Goal: Check status: Check status

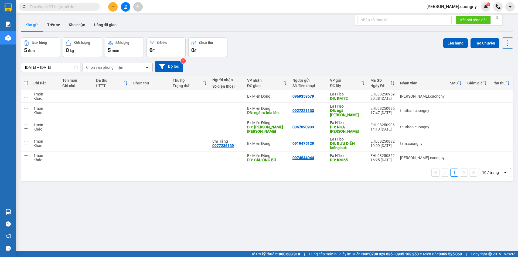
click at [79, 8] on input "text" at bounding box center [62, 7] width 64 height 6
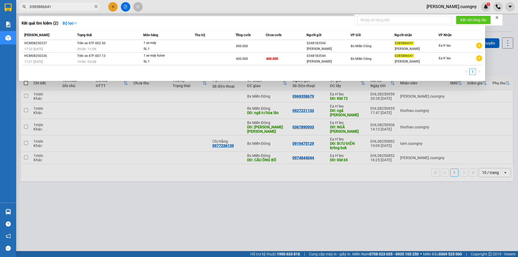
type input "0385886041"
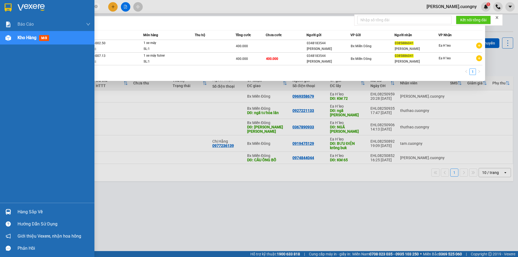
click at [10, 6] on img at bounding box center [8, 8] width 7 height 8
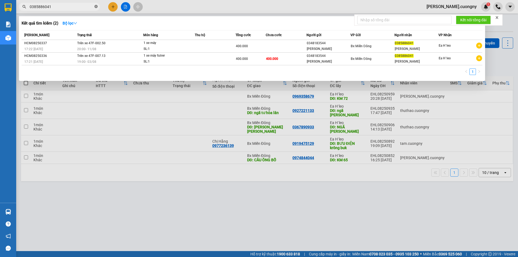
click at [95, 7] on icon "close-circle" at bounding box center [95, 6] width 3 height 3
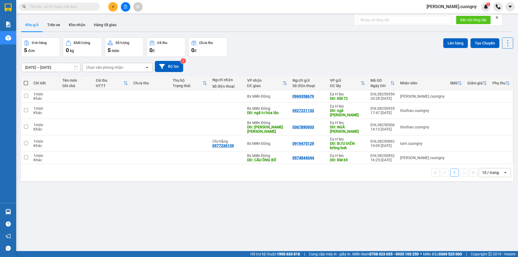
drag, startPoint x: 50, startPoint y: 63, endPoint x: 50, endPoint y: 66, distance: 3.2
click at [50, 66] on input "10/08/2025 – 12/08/2025" at bounding box center [50, 67] width 59 height 9
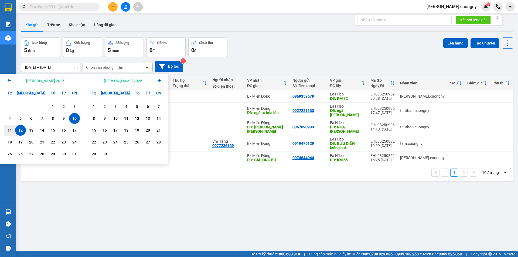
click at [20, 130] on div "12" at bounding box center [21, 130] width 8 height 6
type input "12/08/2025 – 12/08/2025"
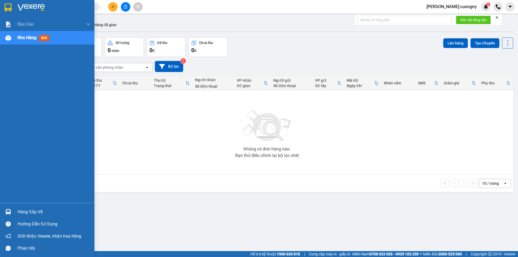
click at [4, 4] on div at bounding box center [8, 7] width 9 height 9
